Goal: Book appointment/travel/reservation

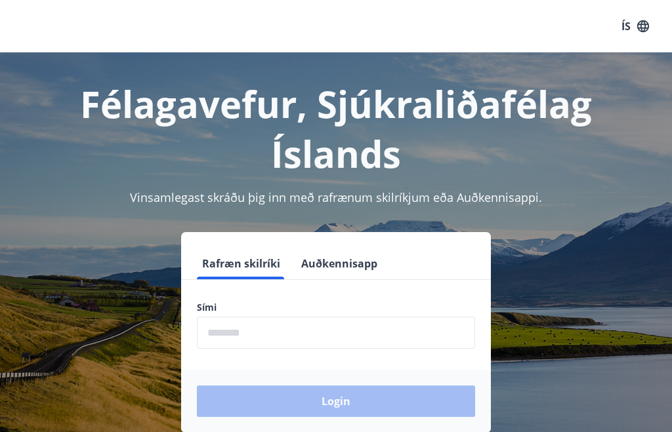
click at [304, 335] on input "phone" at bounding box center [336, 333] width 278 height 32
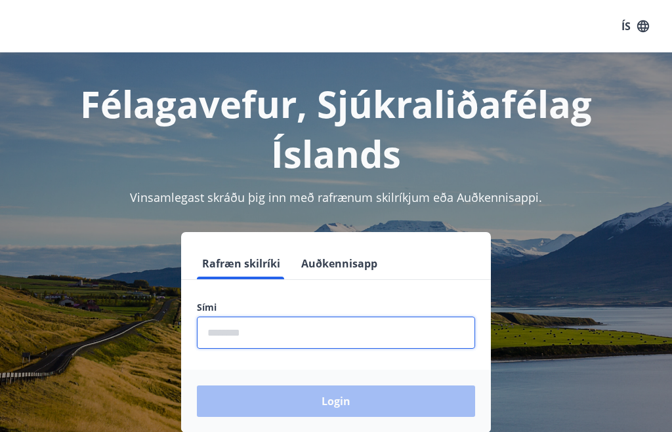
scroll to position [1, 0]
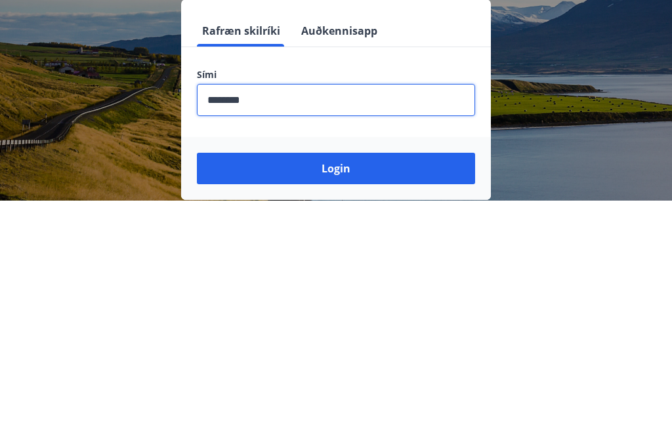
type input "********"
click at [304, 385] on button "Login" at bounding box center [336, 400] width 278 height 31
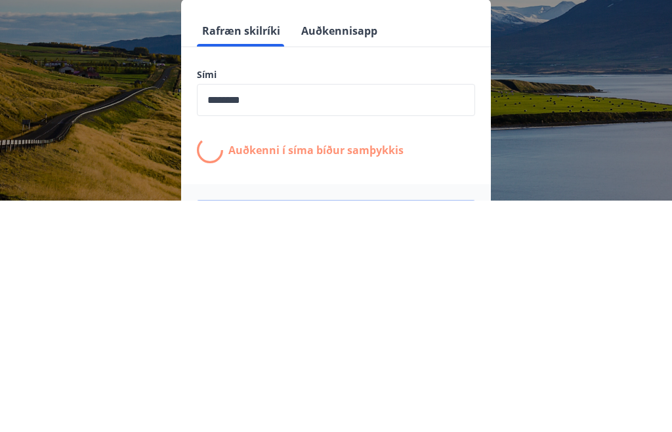
scroll to position [207, 0]
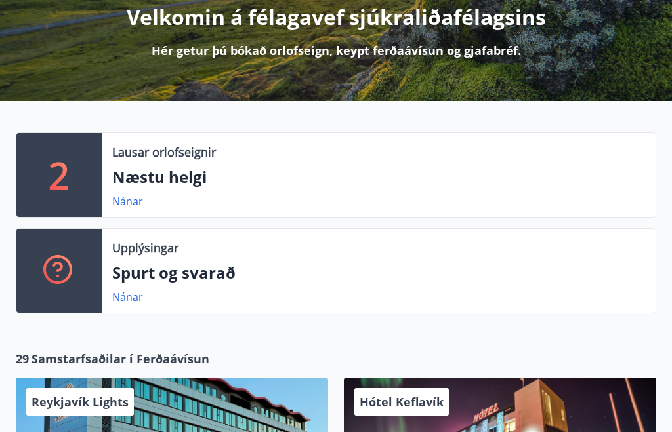
scroll to position [174, 0]
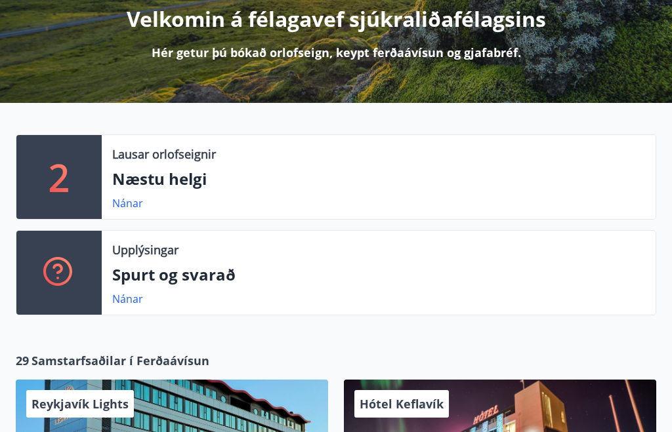
click at [146, 174] on p "Næstu helgi" at bounding box center [378, 179] width 533 height 22
click at [119, 209] on link "Nánar" at bounding box center [127, 203] width 31 height 14
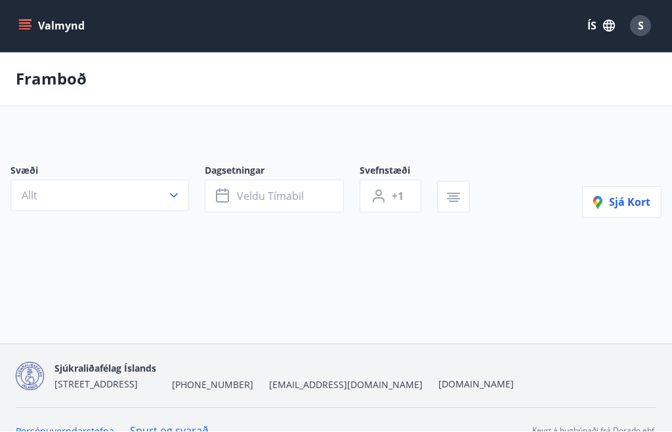
scroll to position [1, 0]
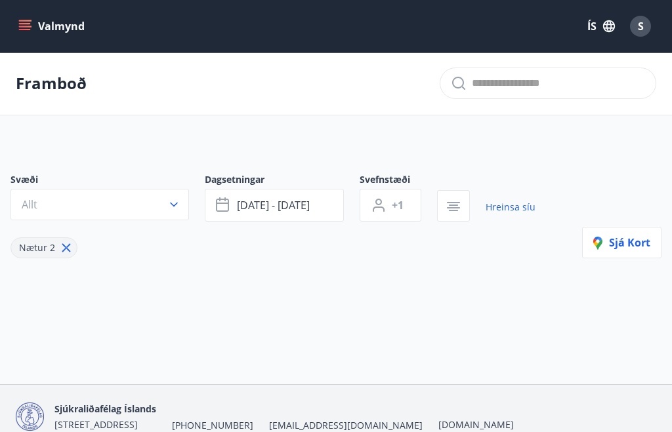
type input "*"
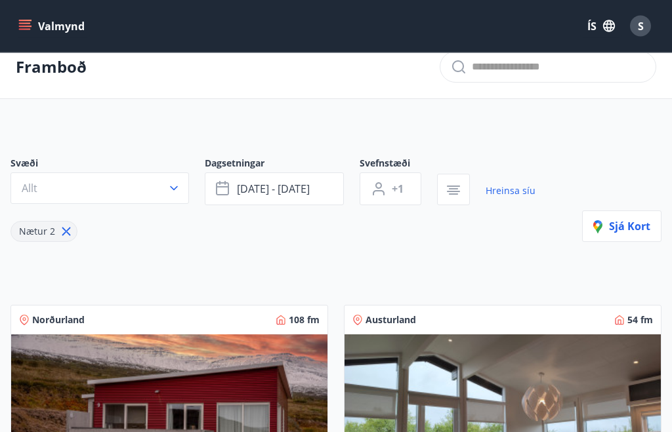
scroll to position [0, 0]
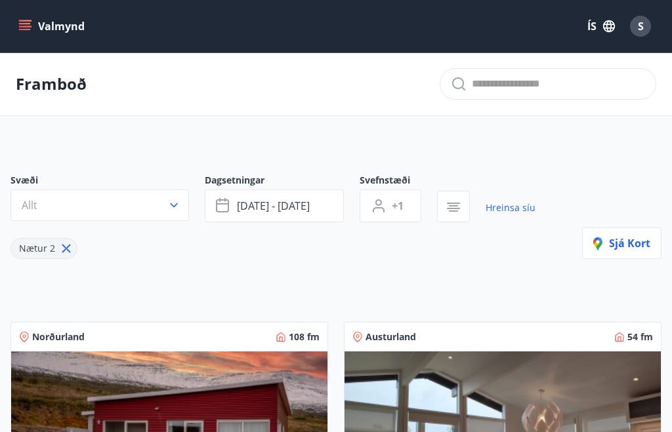
click at [299, 211] on span "[DATE] - [DATE]" at bounding box center [273, 206] width 73 height 14
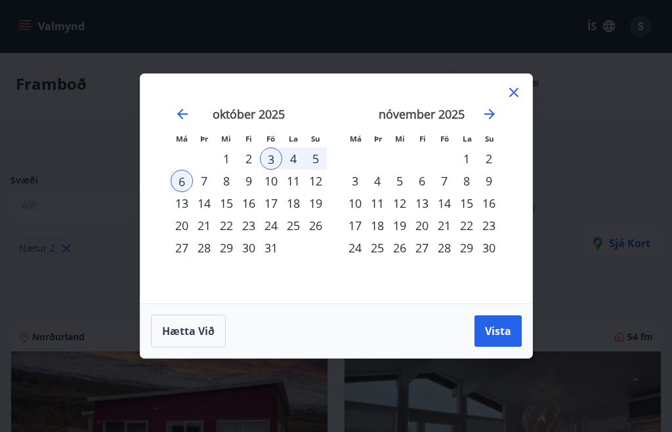
click at [251, 206] on div "16" at bounding box center [248, 203] width 22 height 22
click at [318, 209] on div "19" at bounding box center [315, 203] width 22 height 22
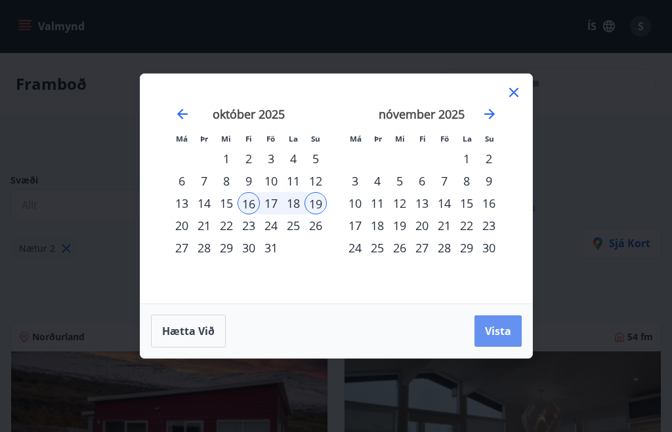
click at [497, 338] on span "Vista" at bounding box center [498, 331] width 26 height 14
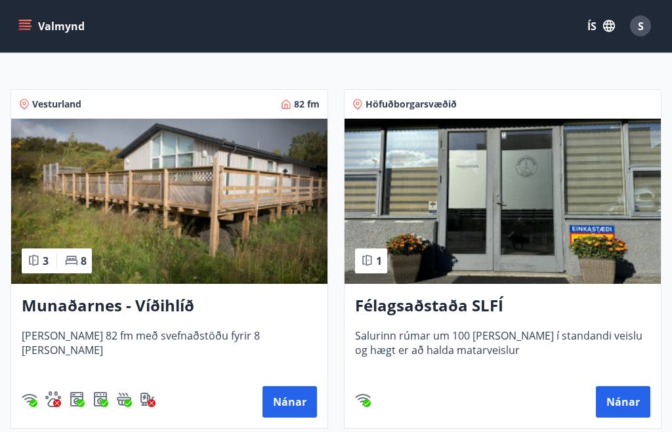
scroll to position [233, 0]
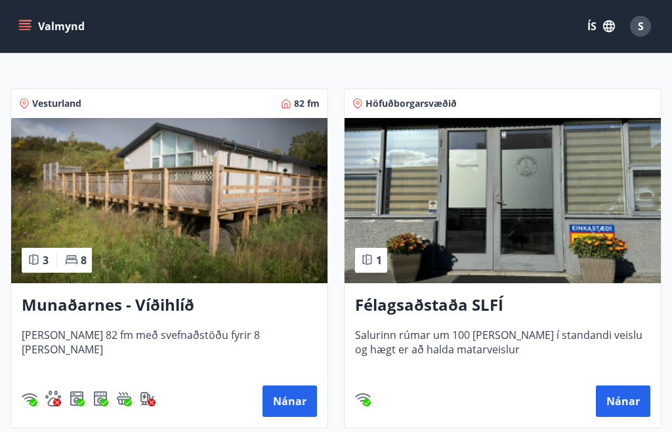
click at [284, 404] on button "Nánar" at bounding box center [289, 401] width 54 height 31
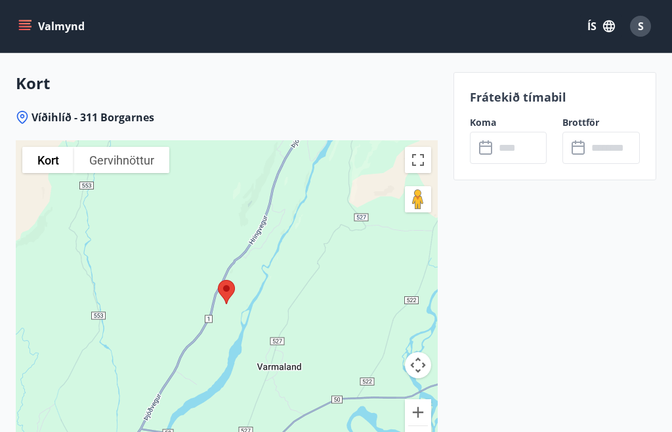
scroll to position [2194, 0]
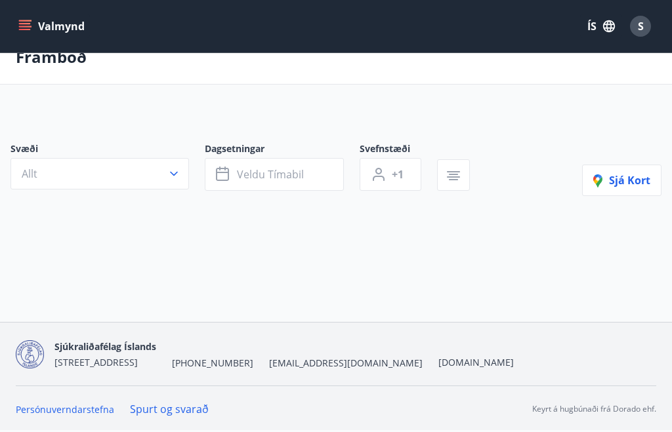
scroll to position [46, 0]
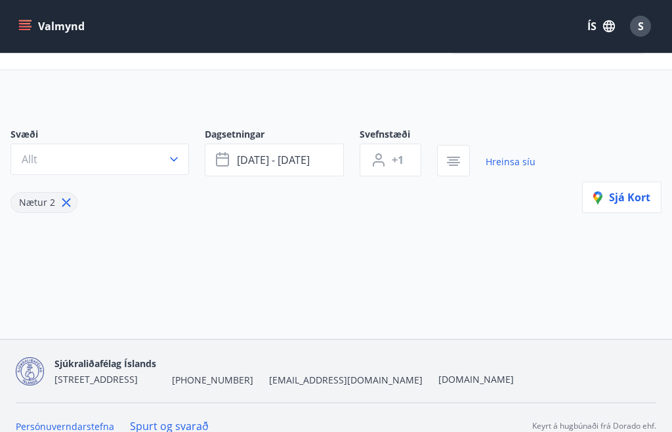
type input "*"
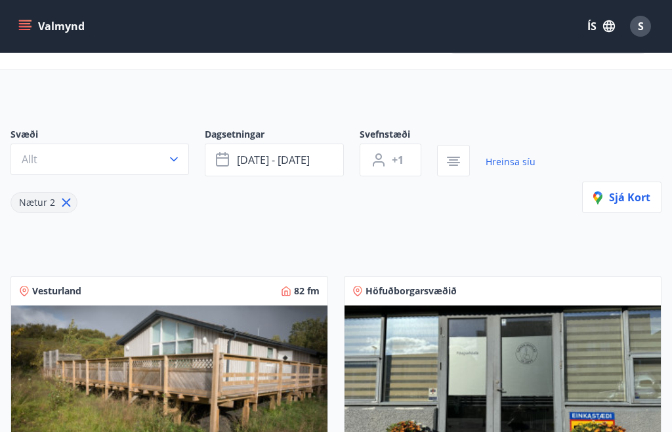
click at [172, 169] on button "Allt" at bounding box center [99, 159] width 178 height 31
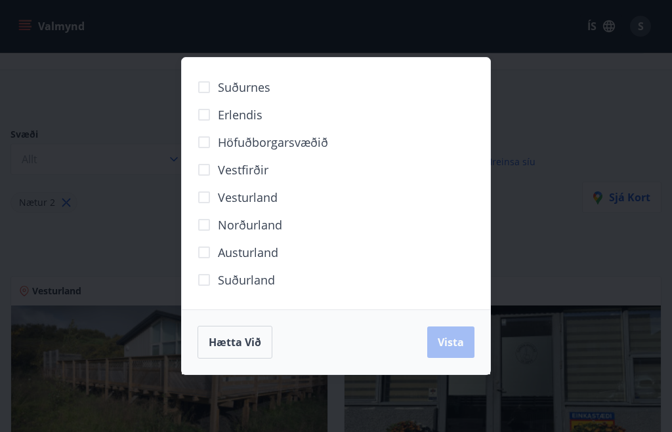
click at [222, 355] on button "Hætta við" at bounding box center [234, 342] width 75 height 33
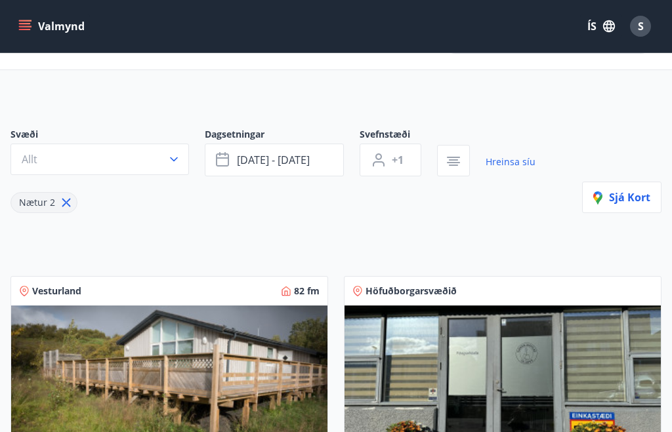
click at [640, 29] on span "S" at bounding box center [640, 26] width 6 height 14
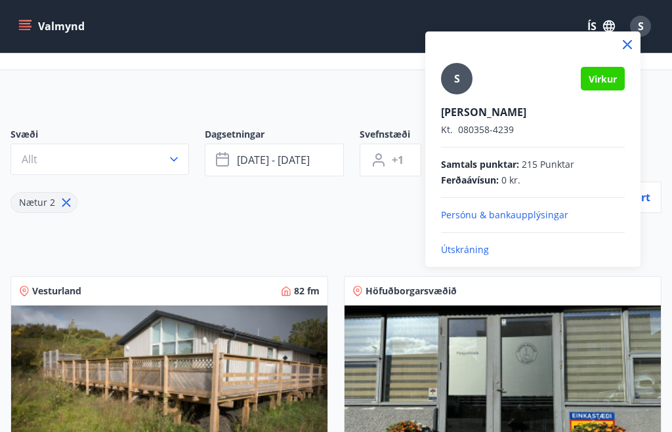
click at [472, 254] on p "Útskráning" at bounding box center [533, 249] width 184 height 13
click at [461, 252] on p "Útskráning" at bounding box center [533, 249] width 184 height 13
